Goal: Find specific page/section: Find specific page/section

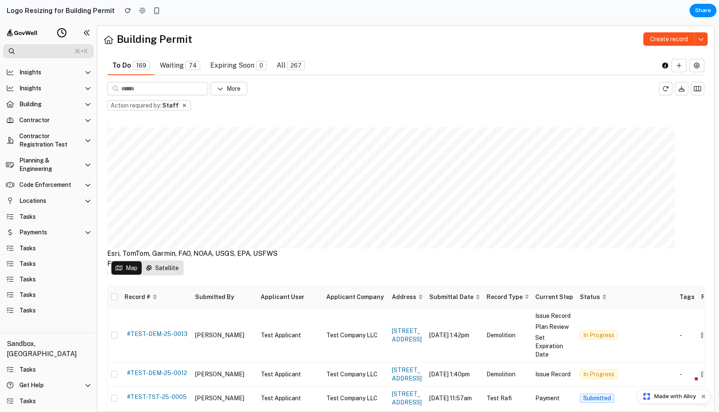
click at [310, 275] on div "Esri, TomTom, Garmin, FAO, NOAA, USGS, EPA, USFWS Powered by Esri Map Satellite" at bounding box center [405, 198] width 597 height 162
click at [55, 27] on button at bounding box center [61, 32] width 17 height 17
click at [56, 26] on button at bounding box center [61, 32] width 17 height 17
click at [34, 205] on summary "Locations" at bounding box center [48, 200] width 90 height 15
click at [34, 204] on summary "Locations" at bounding box center [48, 200] width 90 height 15
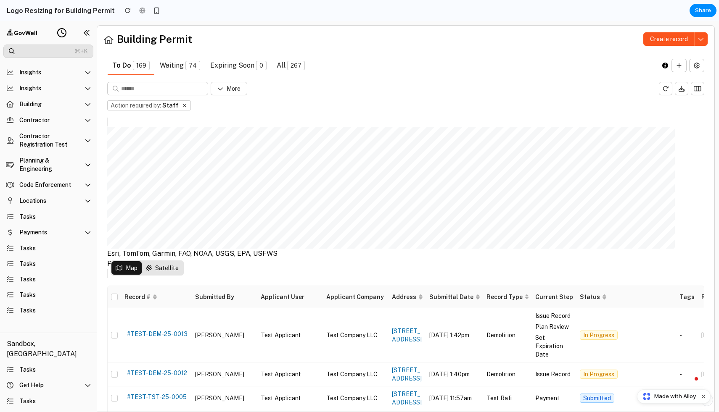
click at [253, 261] on div "Powered by [PERSON_NAME]" at bounding box center [192, 264] width 170 height 10
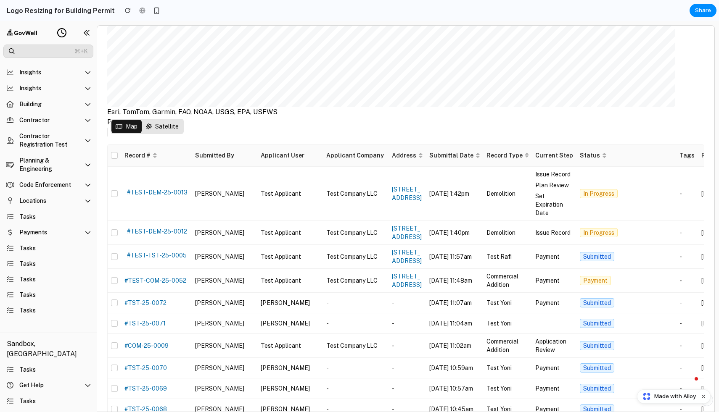
scroll to position [217, 0]
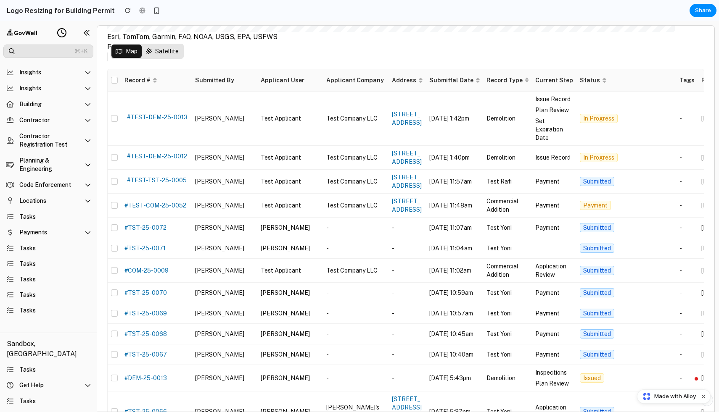
click at [128, 189] on td "#TEST-TST-25-0005" at bounding box center [156, 182] width 71 height 24
click at [140, 160] on link "#TEST-DEM-25-0012" at bounding box center [157, 156] width 60 height 7
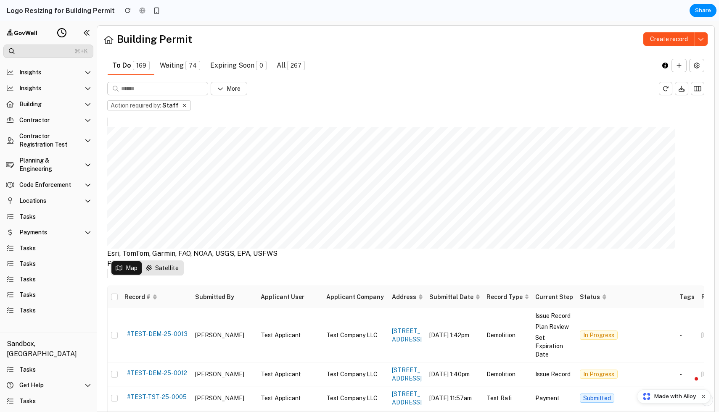
click at [64, 24] on header "⌘+K" at bounding box center [48, 41] width 97 height 40
click at [150, 9] on button "button" at bounding box center [156, 10] width 13 height 13
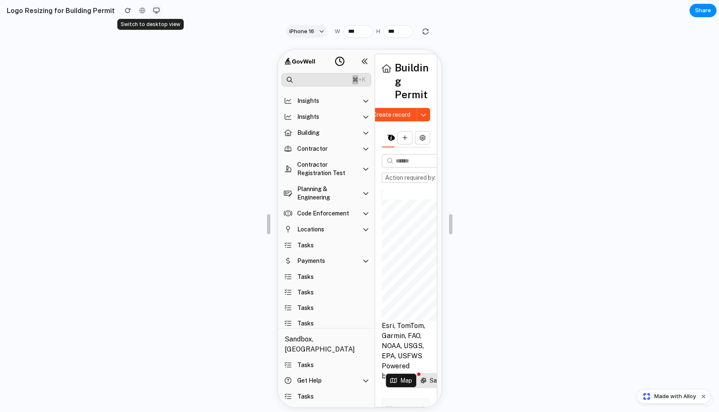
click at [153, 10] on div "button" at bounding box center [156, 10] width 7 height 7
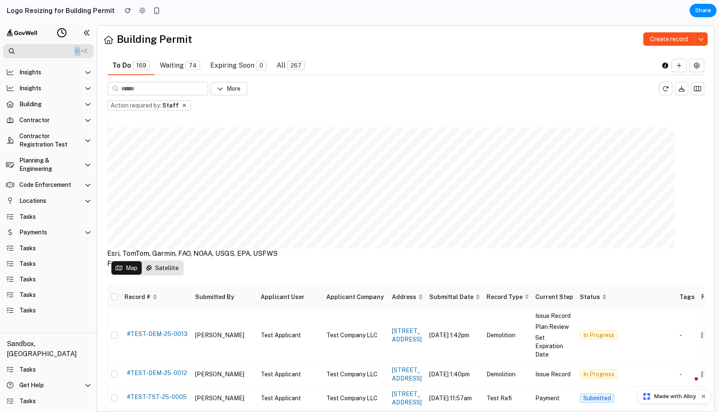
click at [63, 34] on icon at bounding box center [62, 33] width 10 height 10
click at [61, 36] on icon at bounding box center [62, 33] width 10 height 10
click at [377, 90] on div "More" at bounding box center [405, 88] width 597 height 13
click at [84, 192] on summary "Code Enforcement" at bounding box center [48, 184] width 90 height 15
